Goal: Unclear

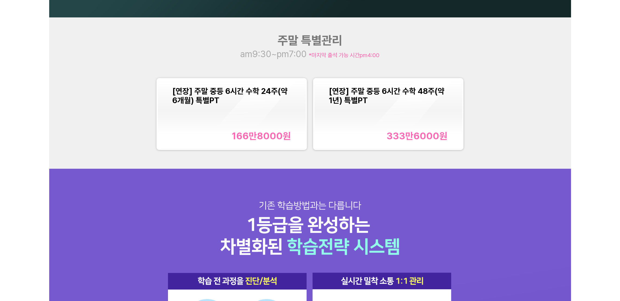
scroll to position [693, 0]
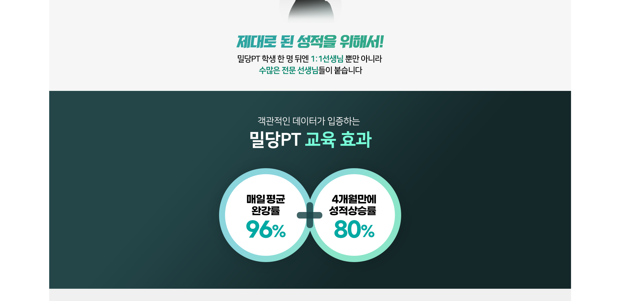
scroll to position [693, 0]
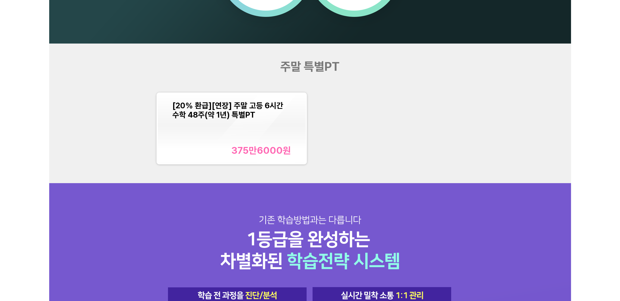
scroll to position [693, 0]
